Goal: Task Accomplishment & Management: Manage account settings

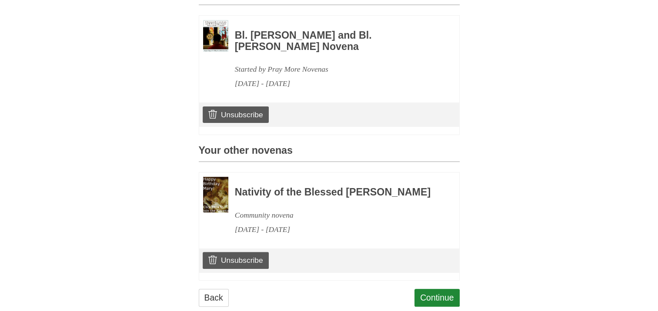
scroll to position [261, 0]
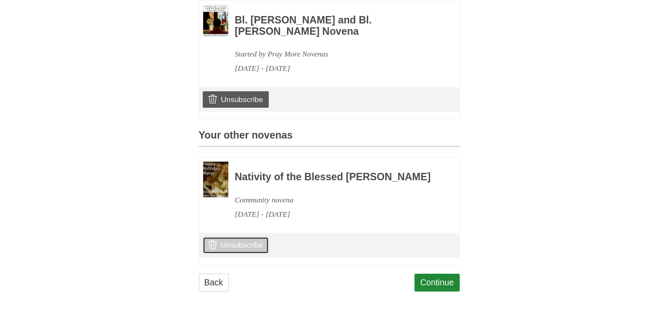
click at [230, 254] on link "Unsubscribe" at bounding box center [236, 245] width 66 height 17
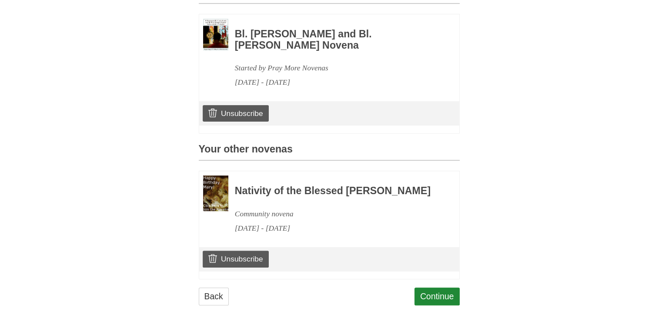
scroll to position [290, 0]
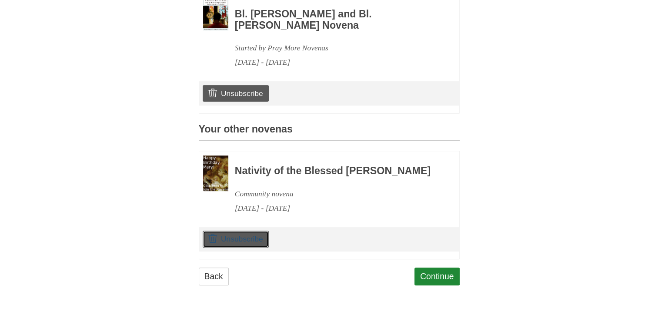
drag, startPoint x: 228, startPoint y: 236, endPoint x: 378, endPoint y: 33, distance: 251.8
click at [228, 237] on link "Unsubscribe" at bounding box center [236, 239] width 66 height 17
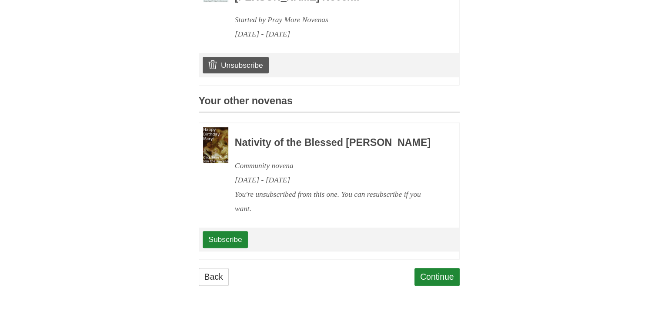
scroll to position [319, 0]
click at [230, 239] on link "Subscribe" at bounding box center [225, 239] width 45 height 17
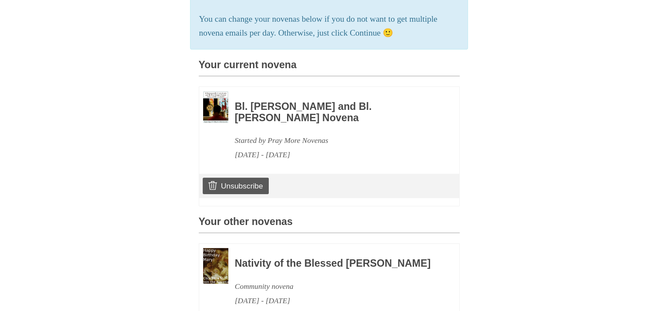
scroll to position [304, 0]
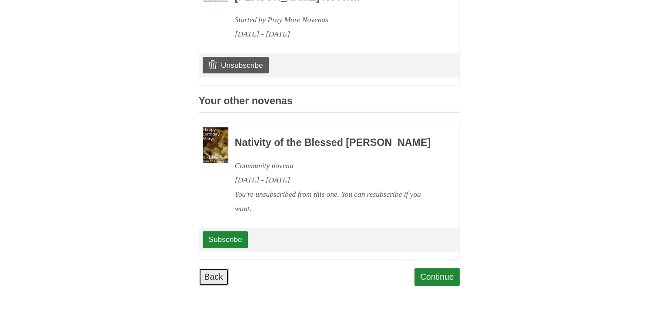
click at [208, 286] on link "Back" at bounding box center [214, 277] width 30 height 18
